Goal: Information Seeking & Learning: Get advice/opinions

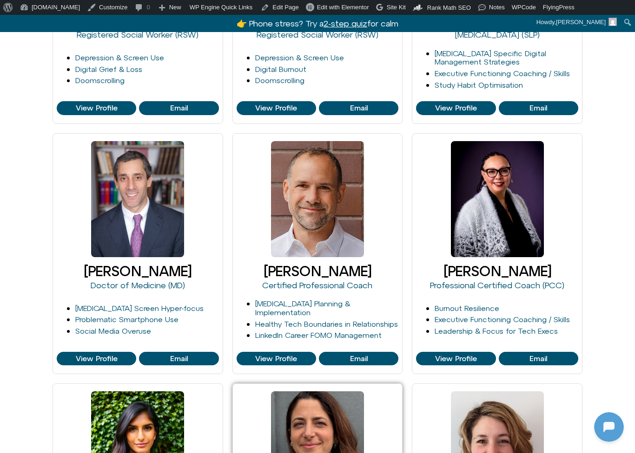
scroll to position [431, 0]
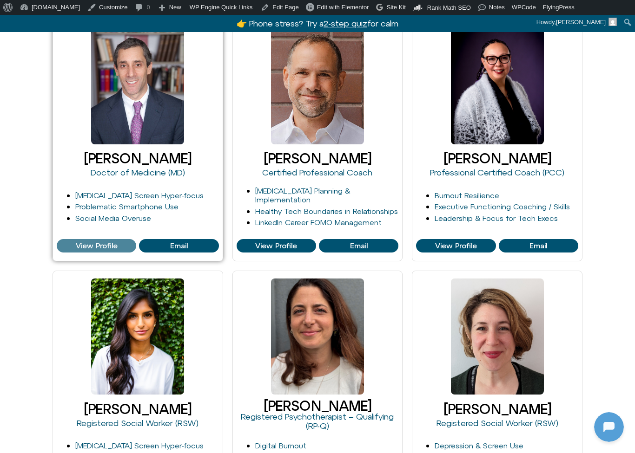
click at [105, 246] on span "View Profile" at bounding box center [97, 246] width 42 height 8
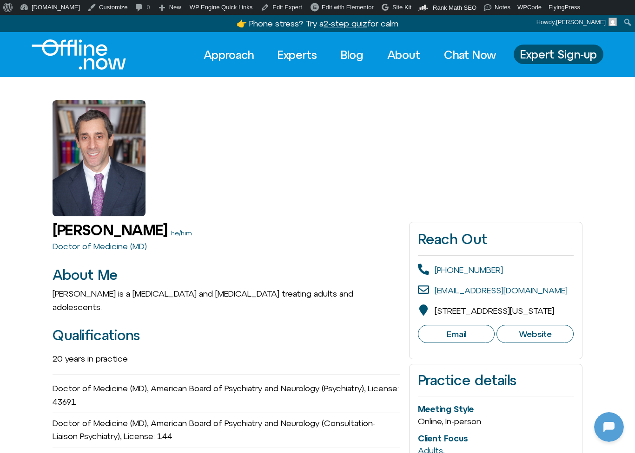
scroll to position [123, 0]
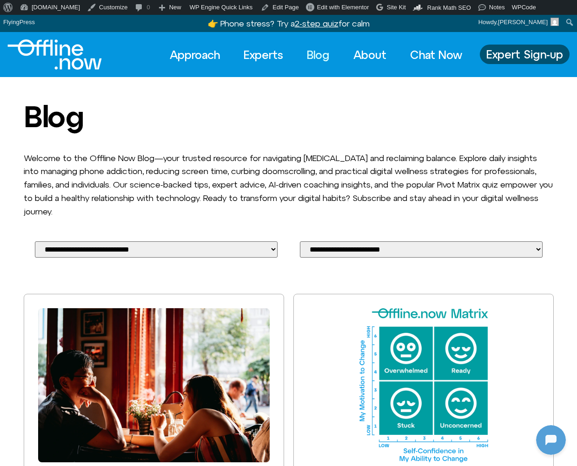
scroll to position [123, 0]
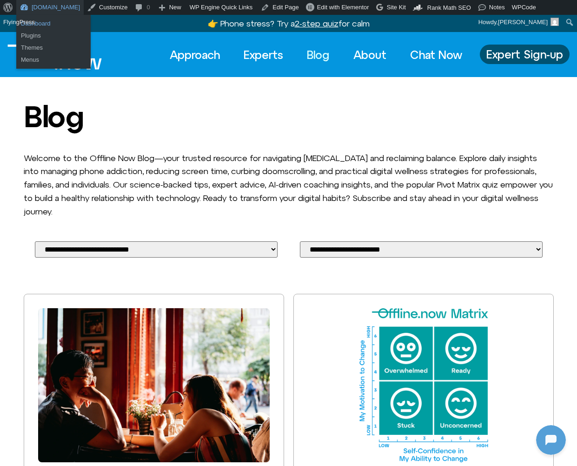
click at [36, 25] on link "Dashboard" at bounding box center [53, 24] width 74 height 12
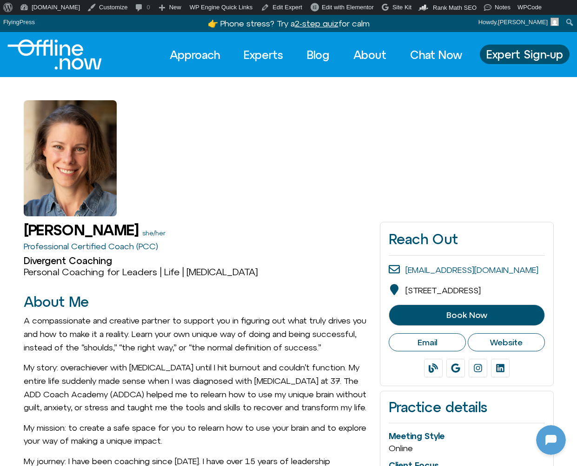
scroll to position [123, 0]
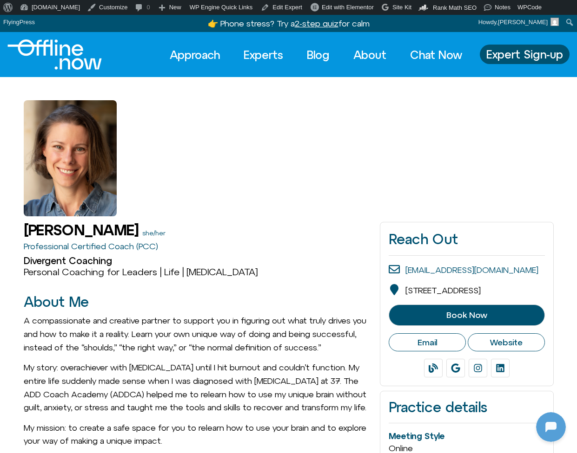
scroll to position [123, 0]
click at [261, 56] on link "Experts" at bounding box center [263, 55] width 56 height 20
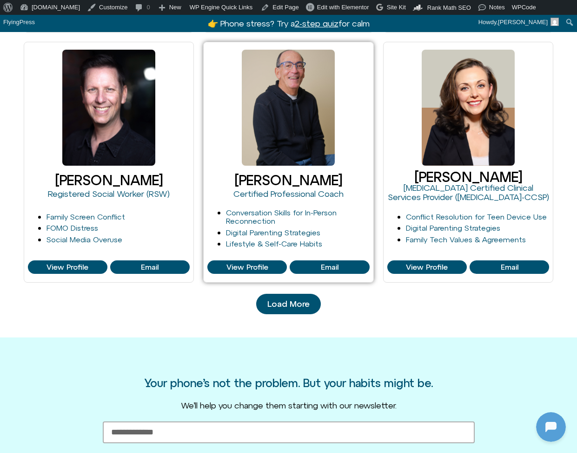
scroll to position [918, 0]
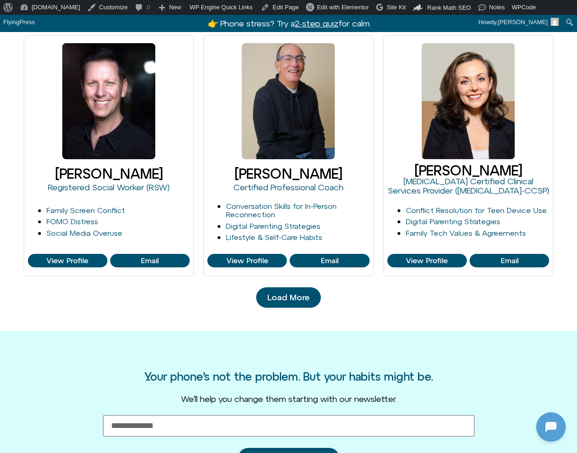
click at [286, 297] on span "Load More" at bounding box center [288, 297] width 42 height 9
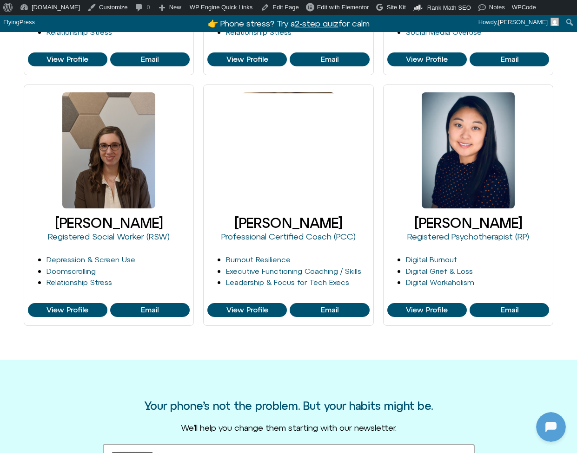
scroll to position [1430, 0]
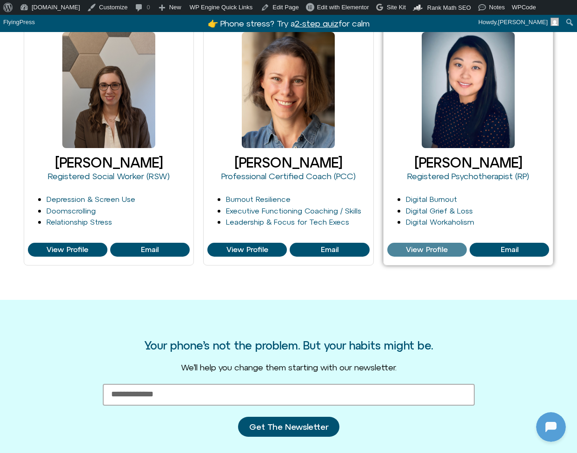
click at [445, 250] on span "View Profile" at bounding box center [427, 250] width 42 height 8
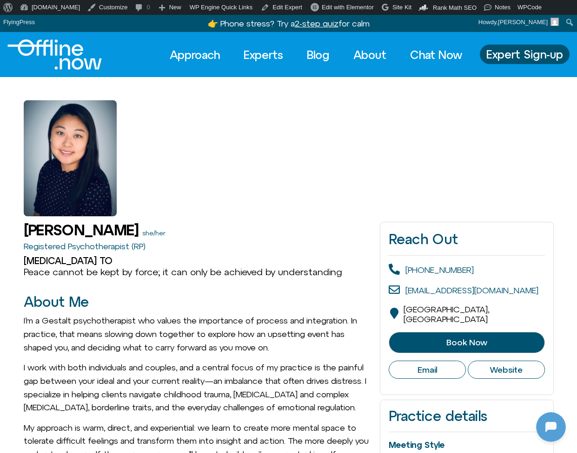
scroll to position [123, 0]
